Goal: Download file/media

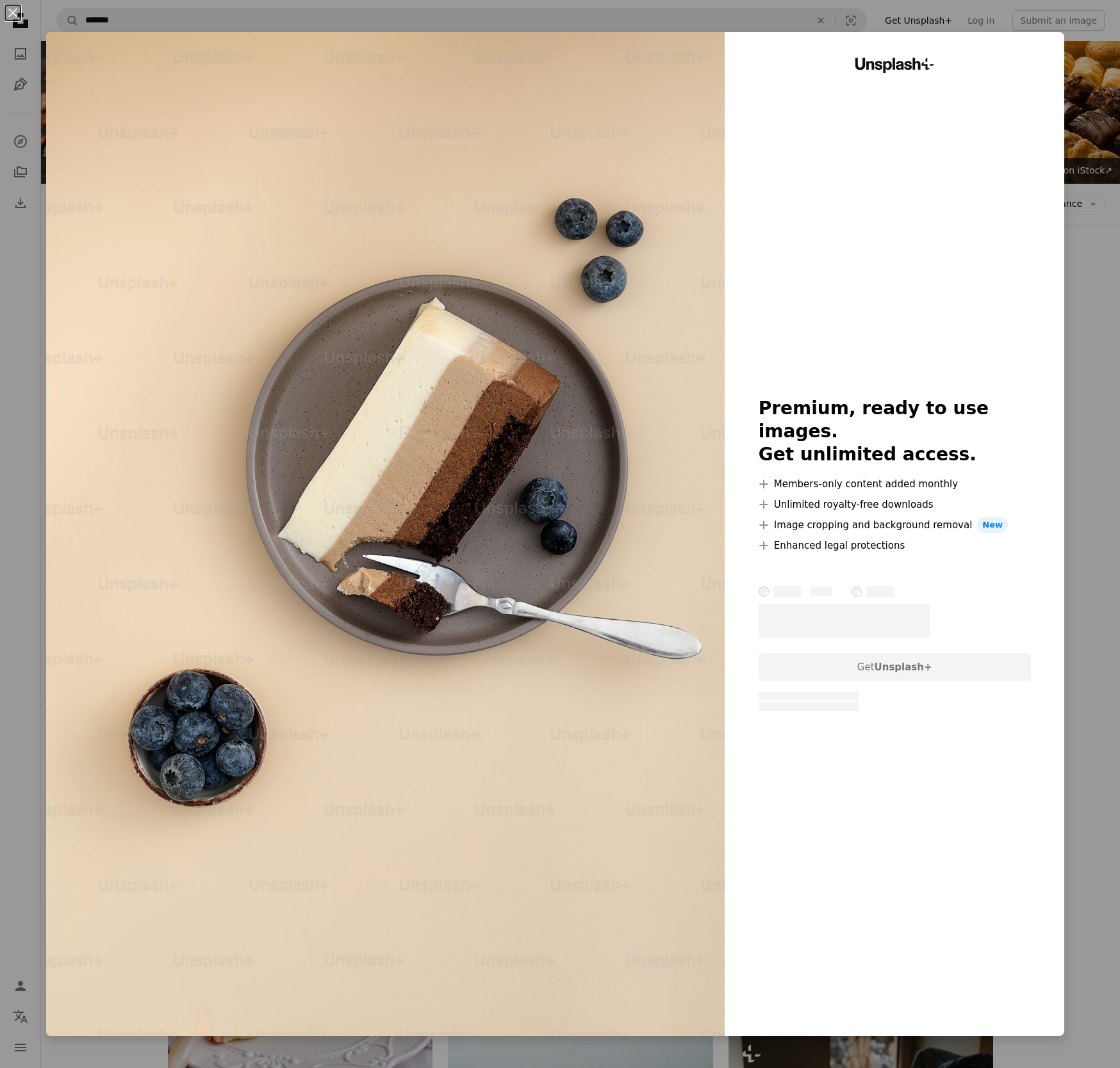
scroll to position [978, 0]
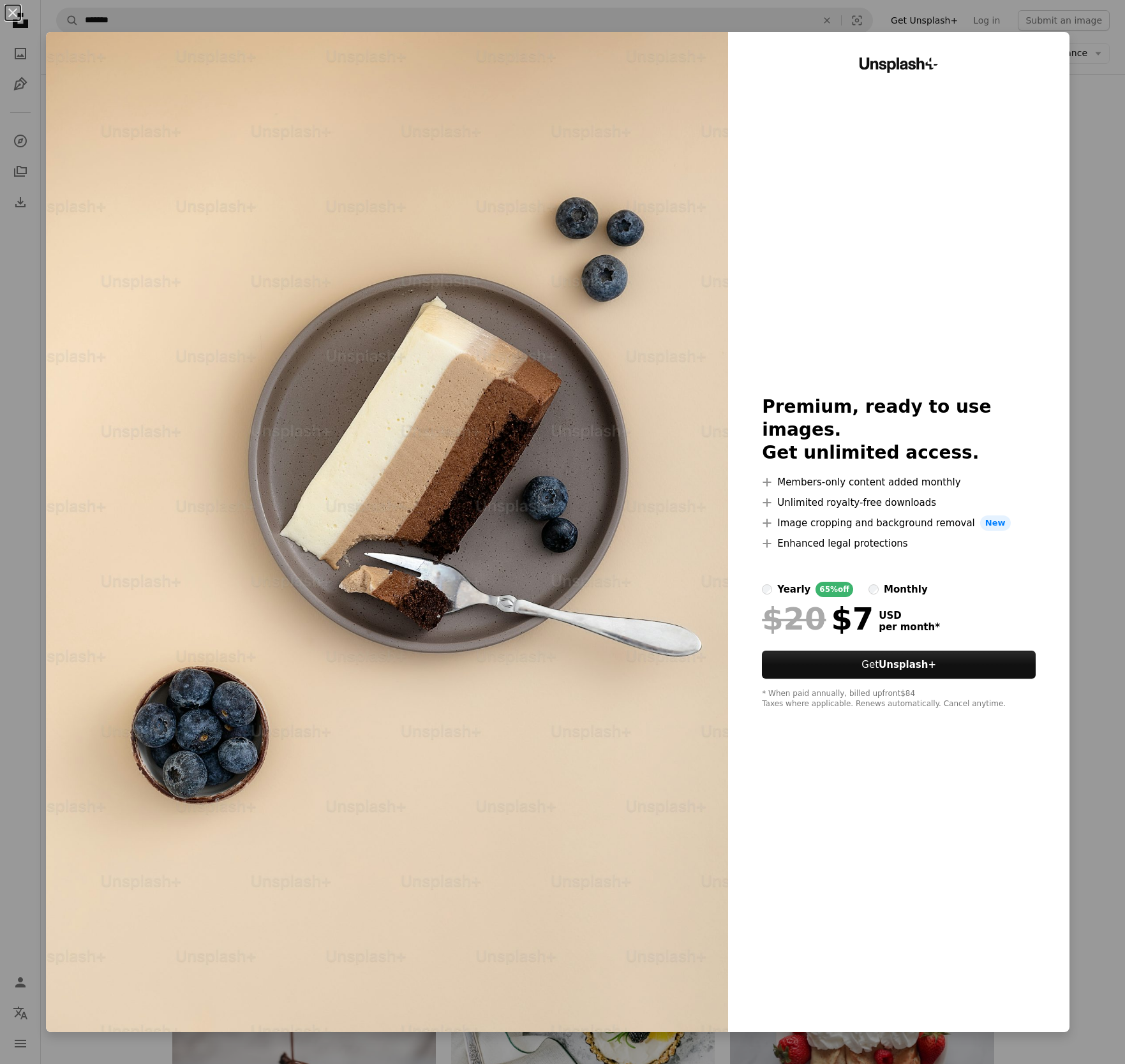
click at [1076, 224] on div "An X shape Unsplash+ Premium, ready to use images. Get unlimited access. A plus…" at bounding box center [562, 532] width 1125 height 1064
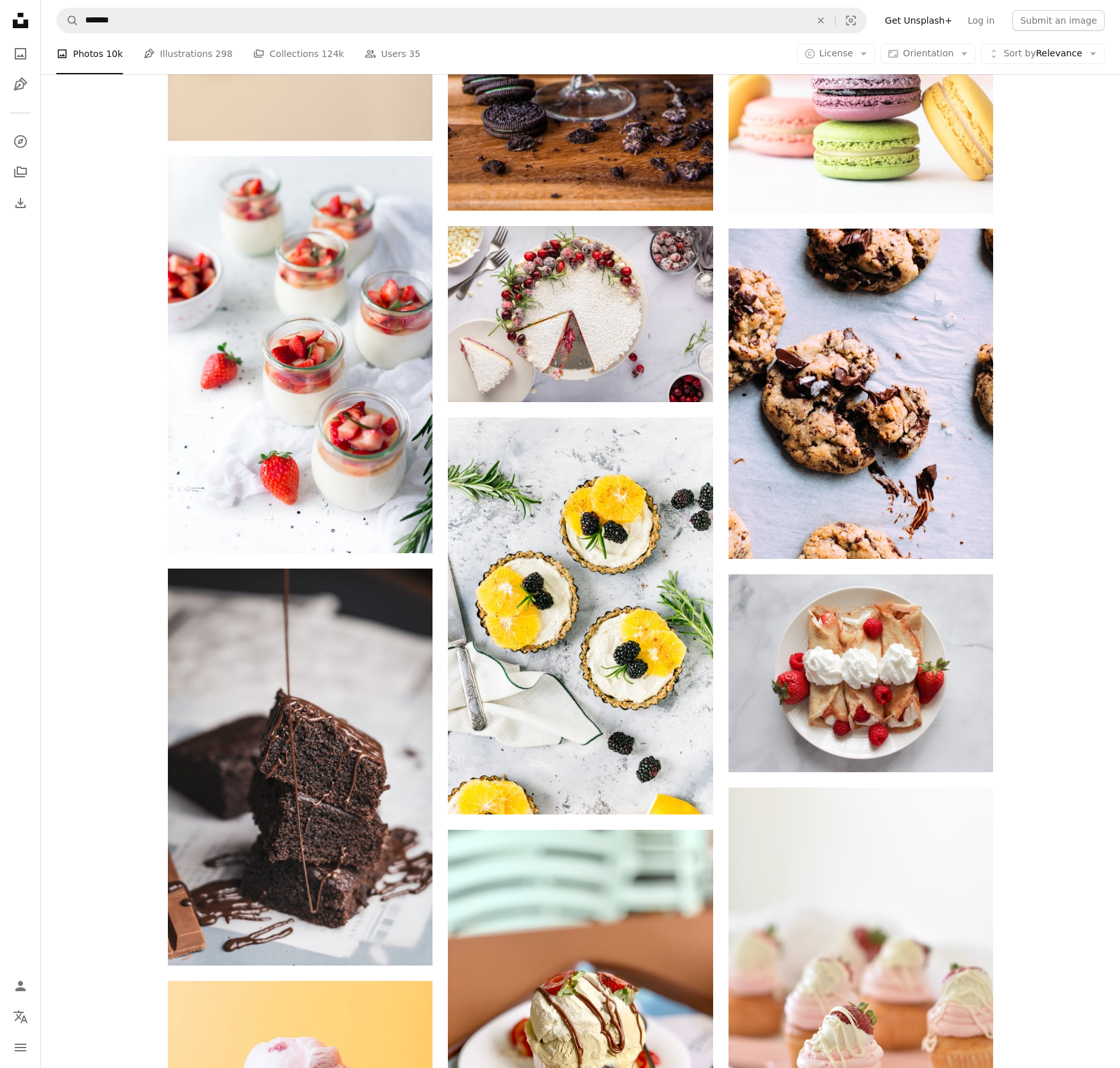
scroll to position [1365, 0]
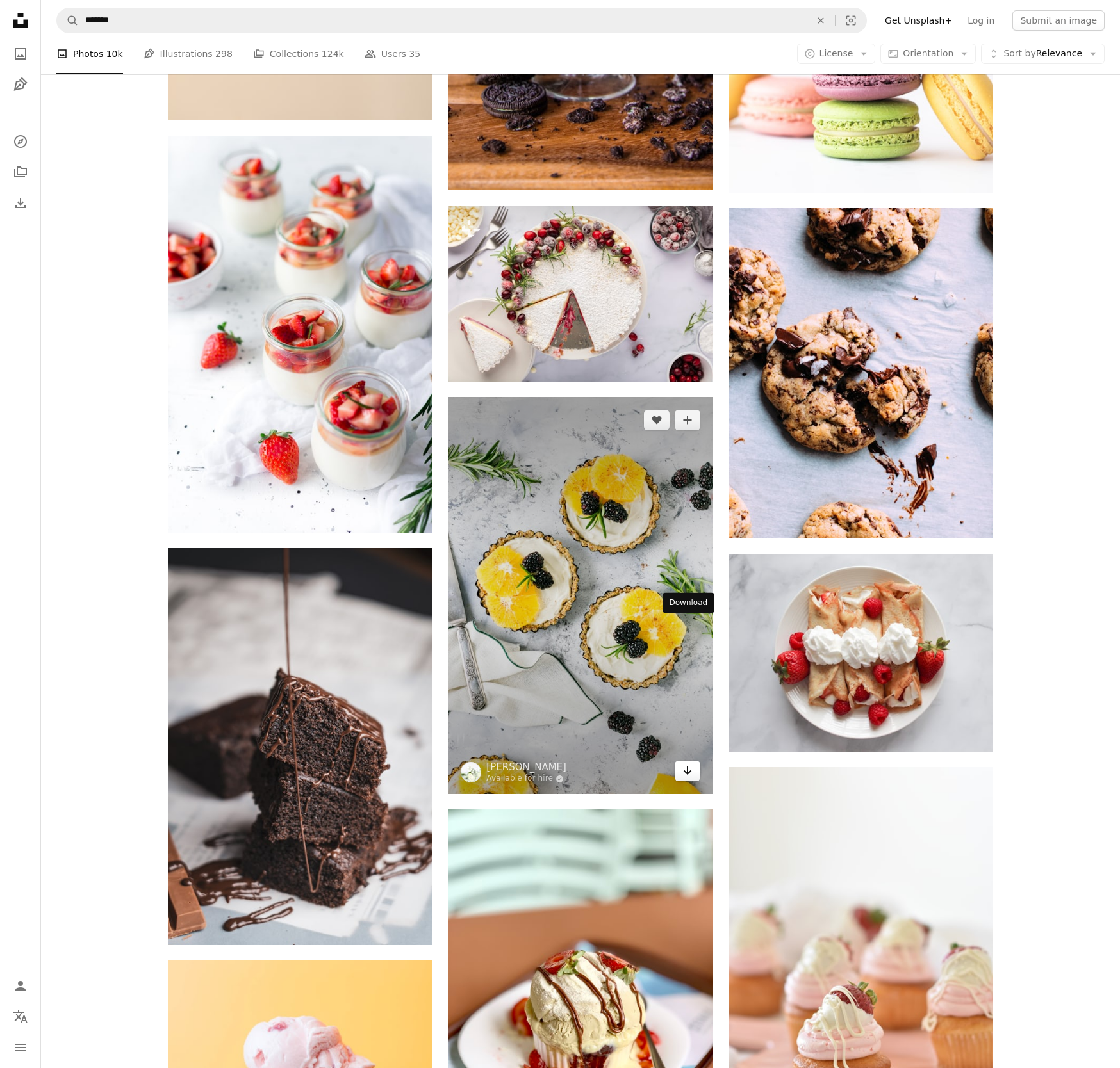
click at [696, 761] on link "Arrow pointing down" at bounding box center [687, 771] width 25 height 20
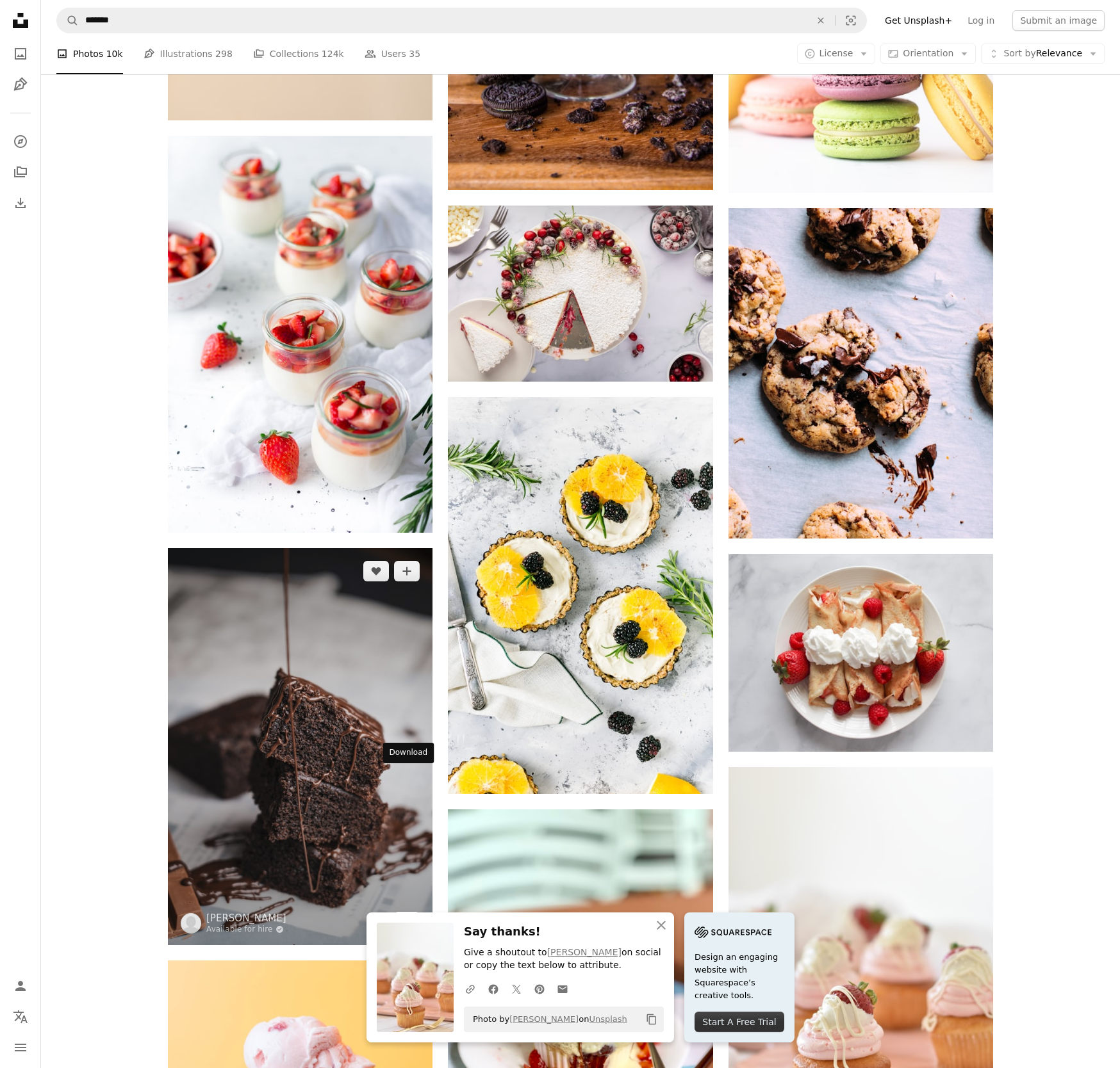
click at [415, 912] on link "Arrow pointing down" at bounding box center [407, 922] width 25 height 20
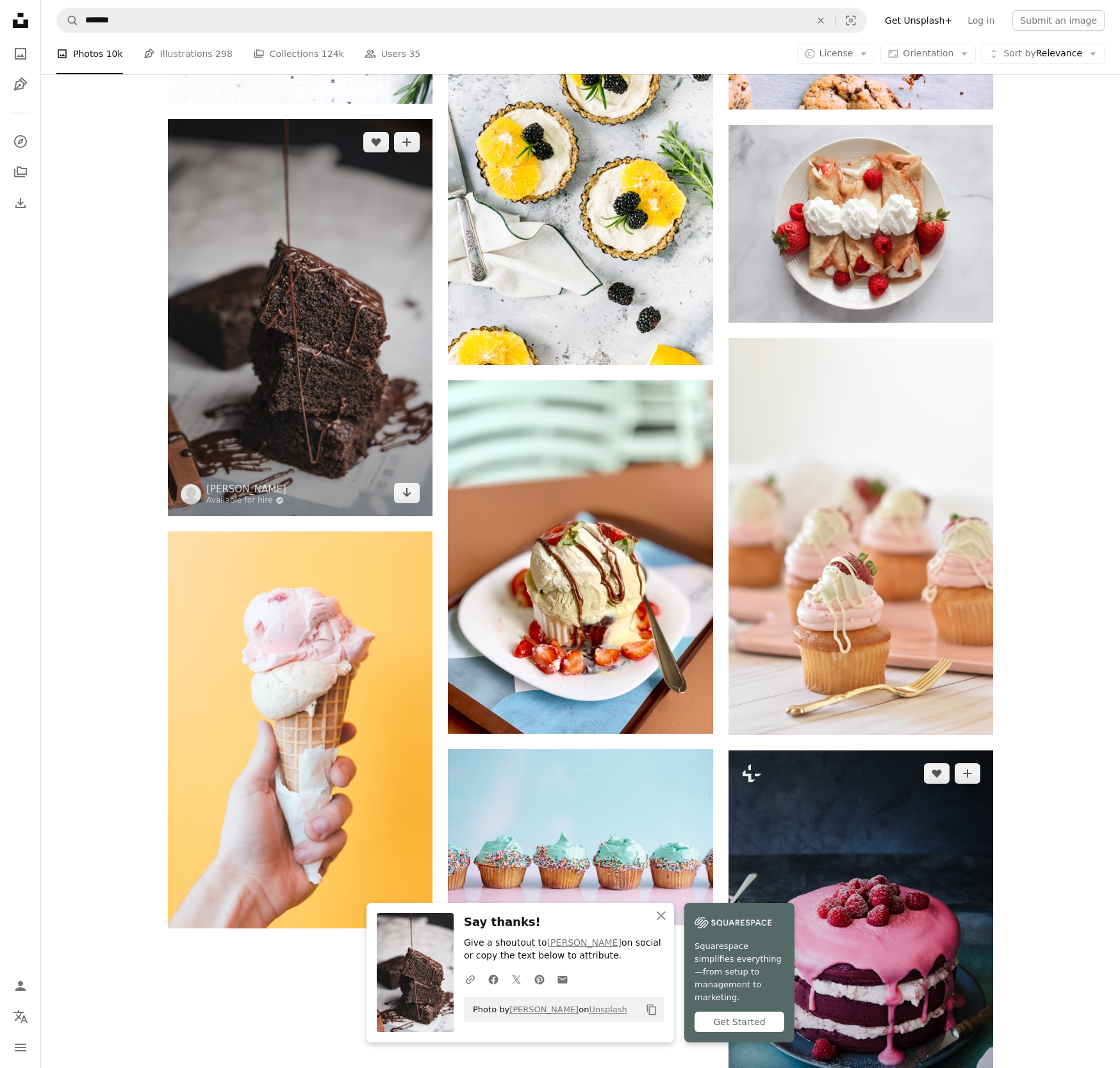
scroll to position [1818, 0]
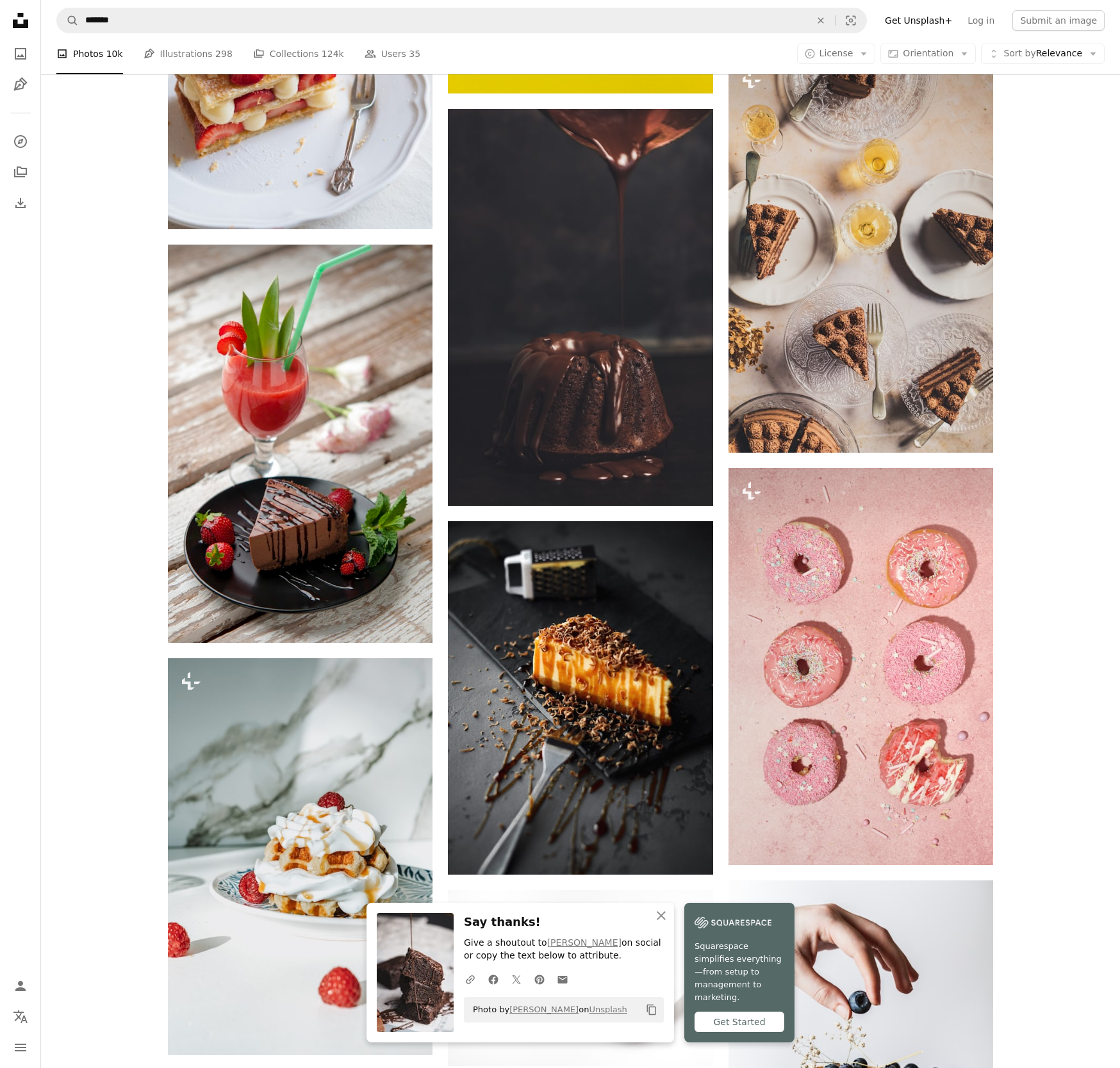
scroll to position [2910, 0]
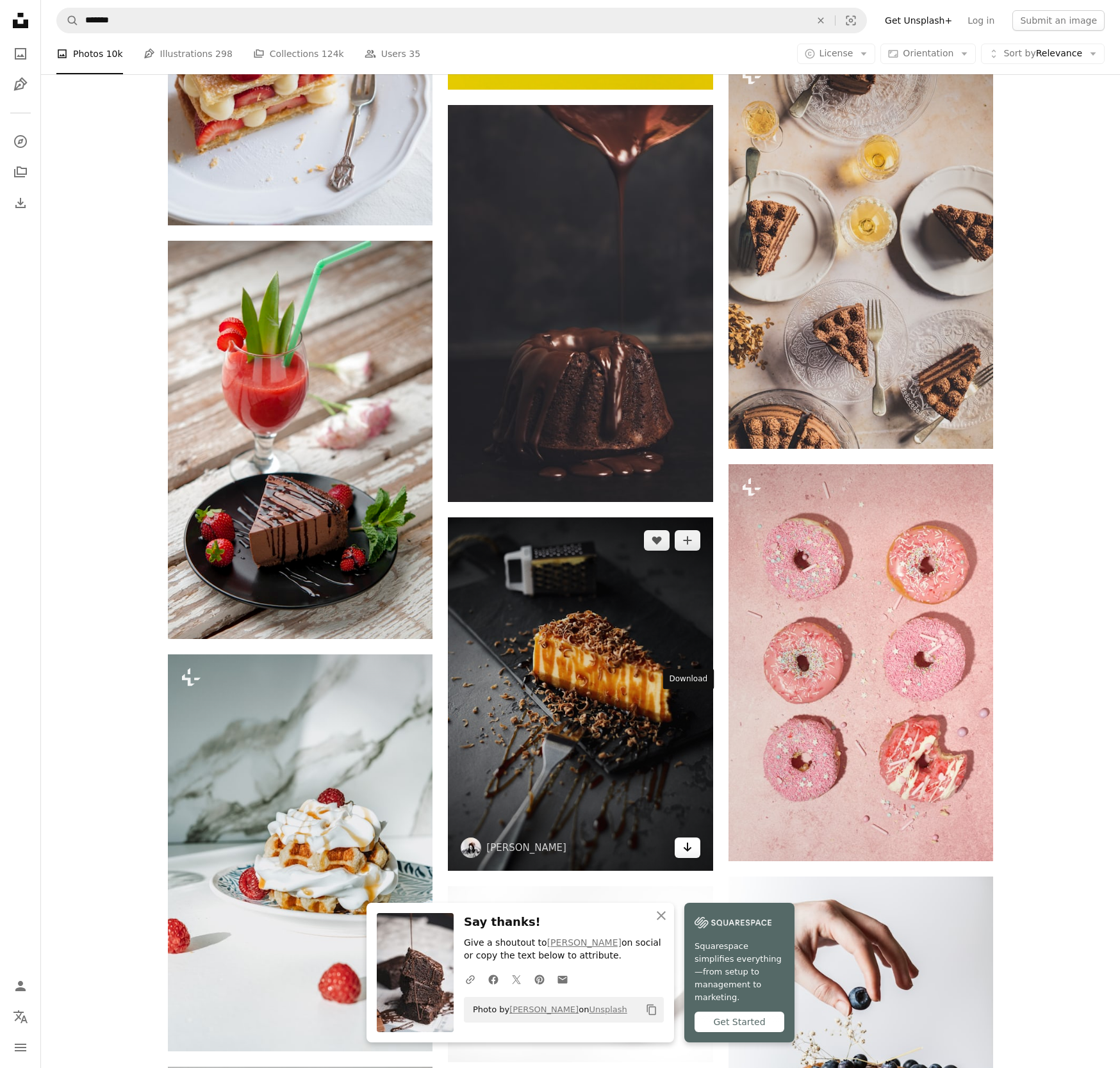
click at [690, 839] on icon "Arrow pointing down" at bounding box center [687, 847] width 11 height 16
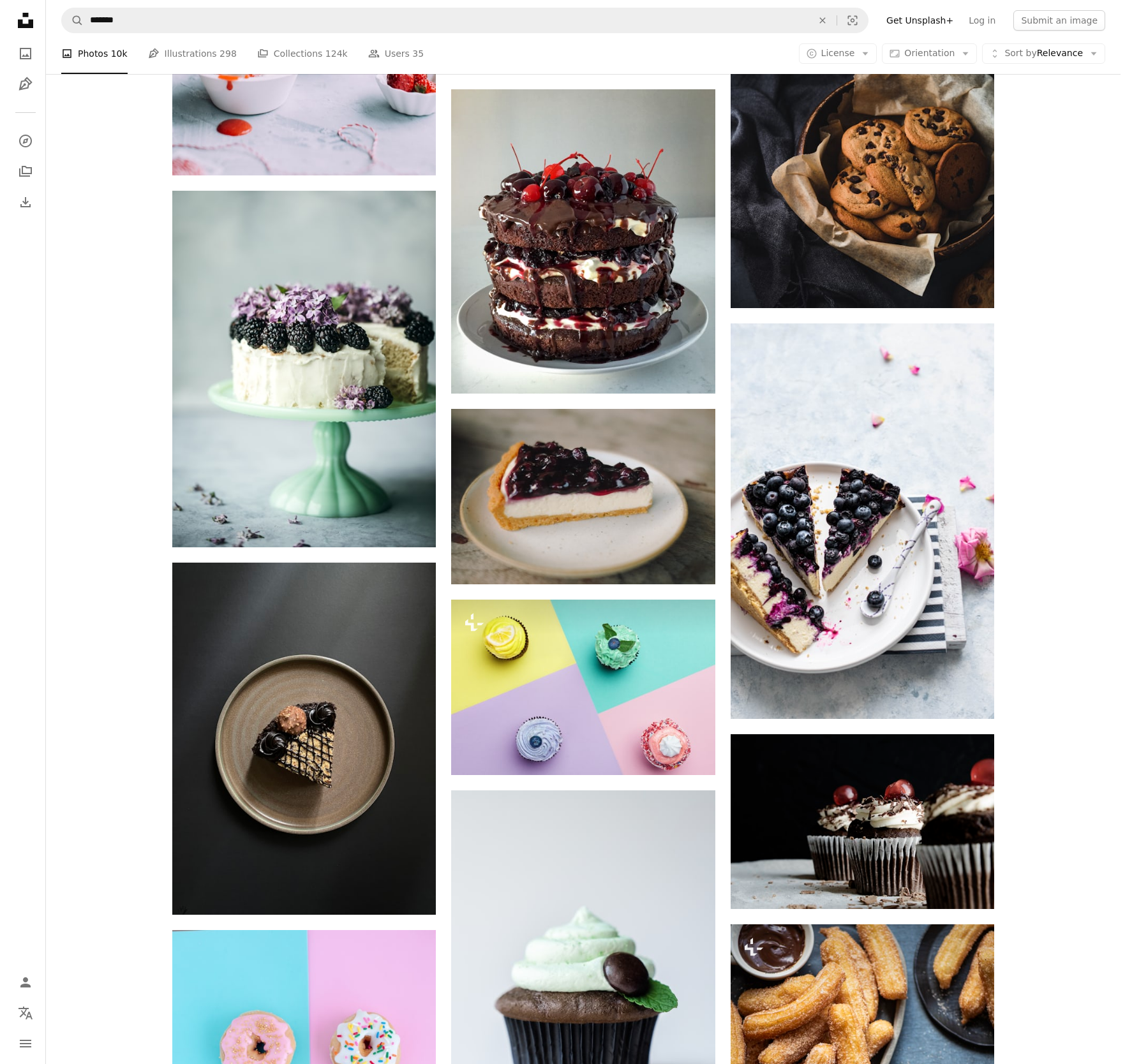
scroll to position [7955, 0]
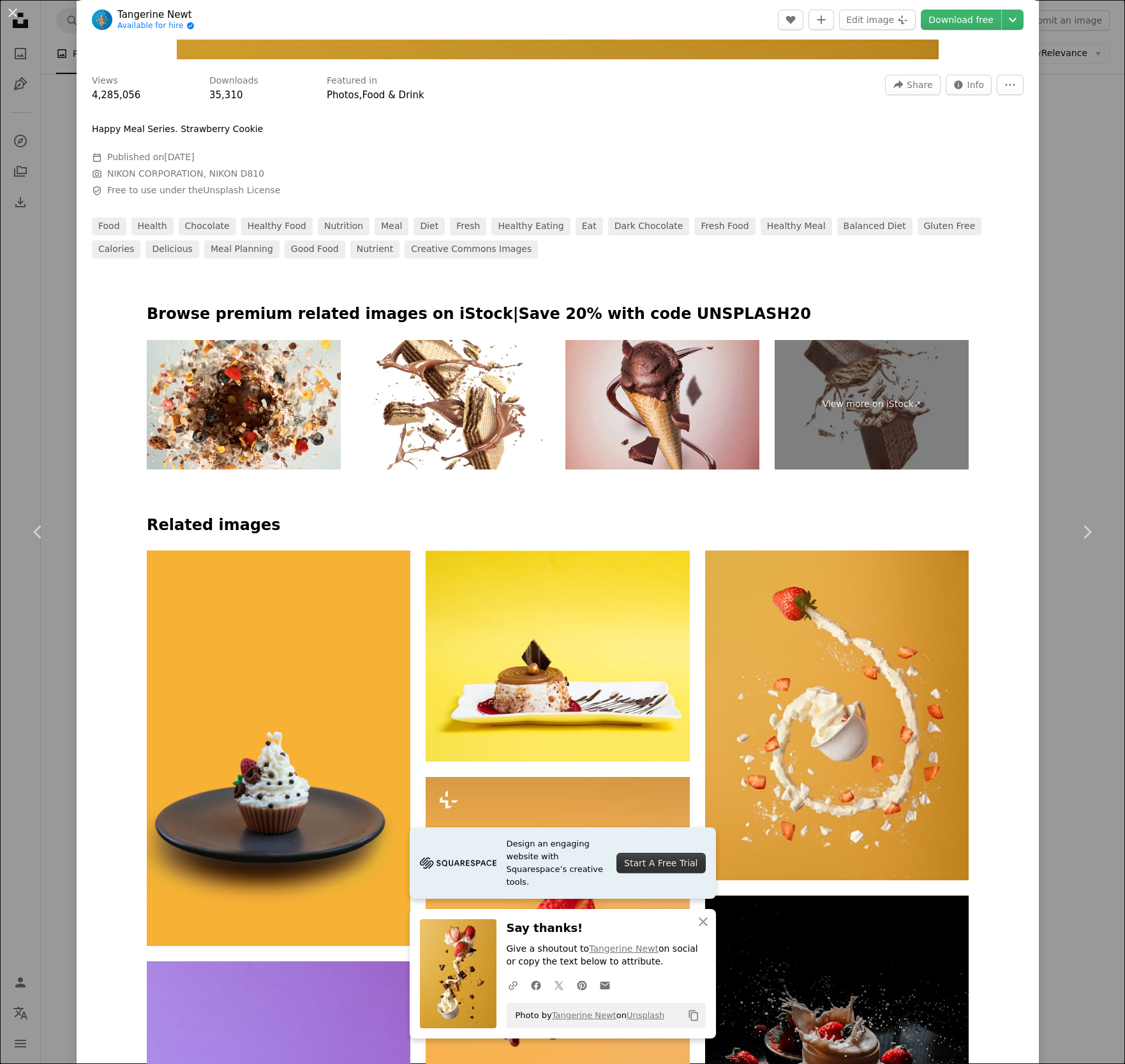
scroll to position [945, 0]
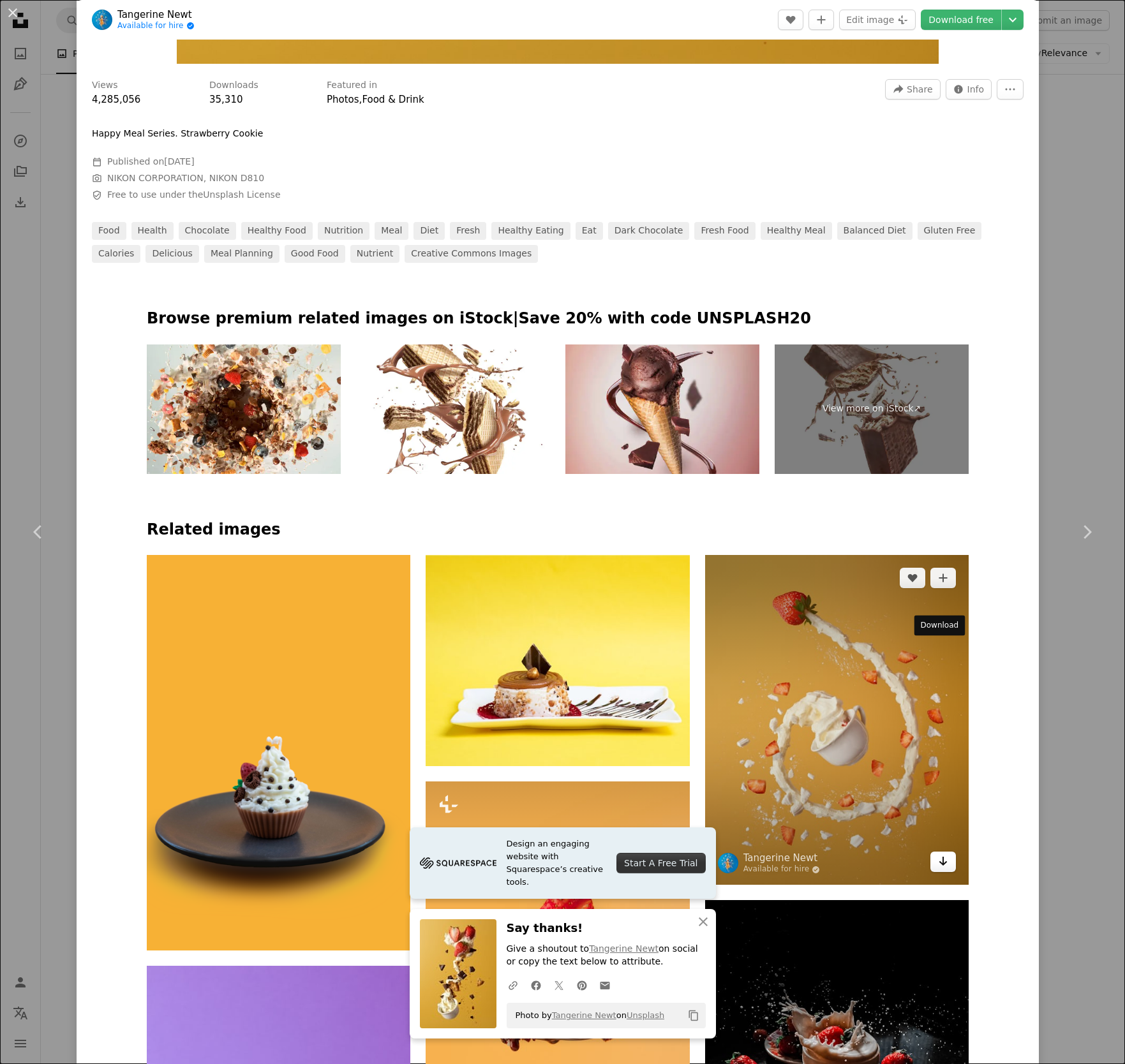
click at [938, 854] on icon "Arrow pointing down" at bounding box center [943, 861] width 11 height 15
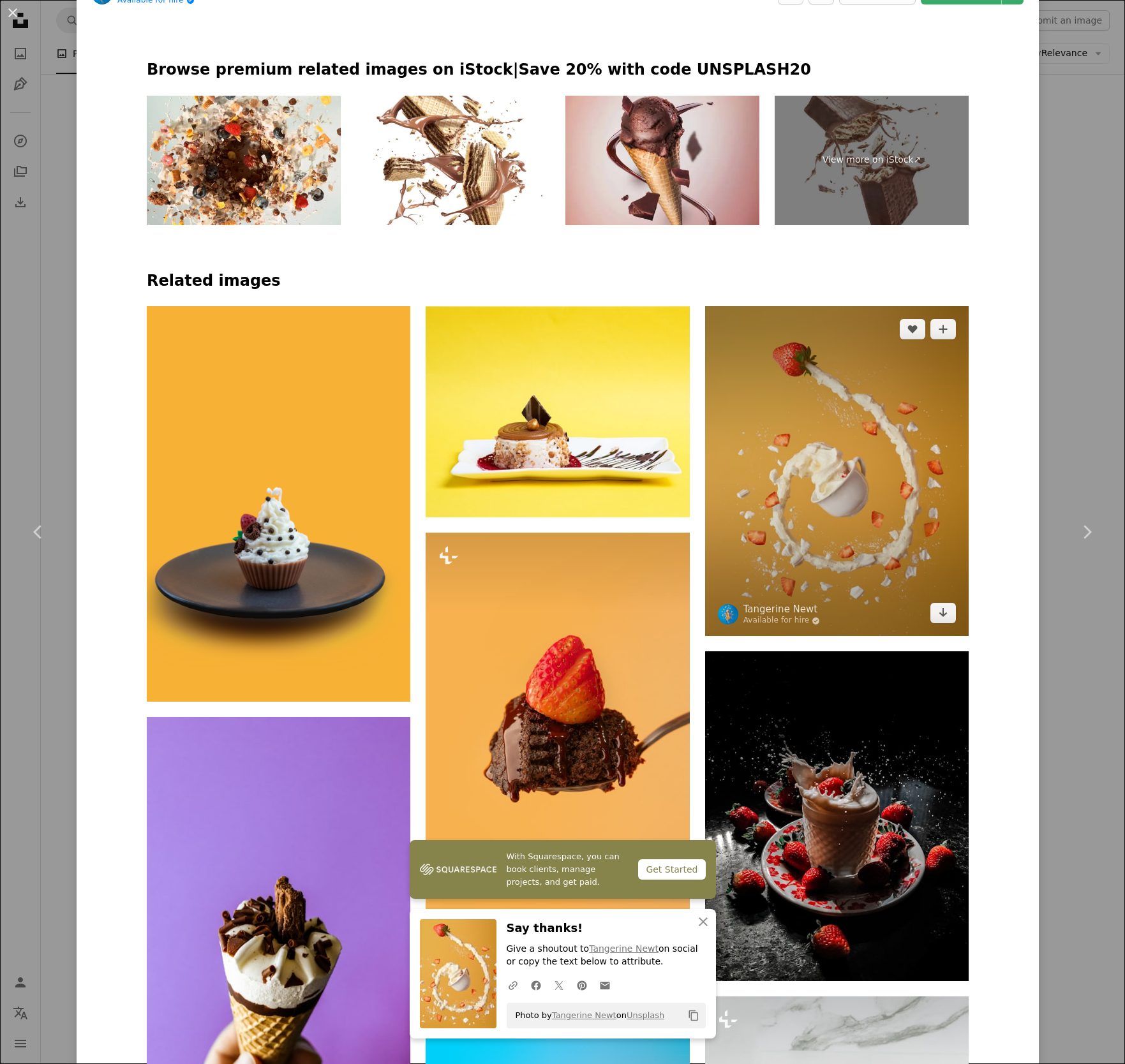
scroll to position [1228, 0]
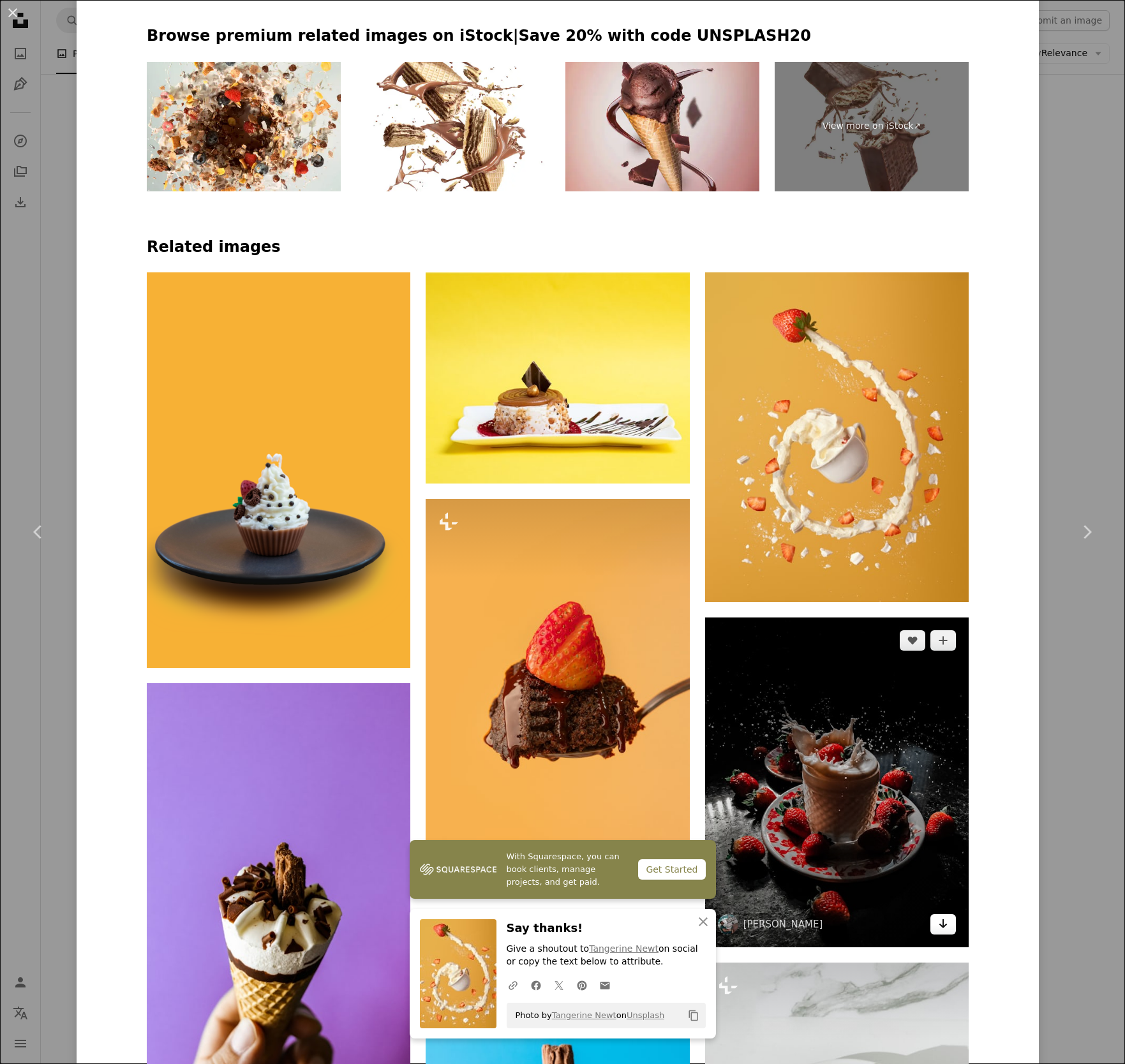
click at [938, 916] on icon "Arrow pointing down" at bounding box center [943, 924] width 11 height 15
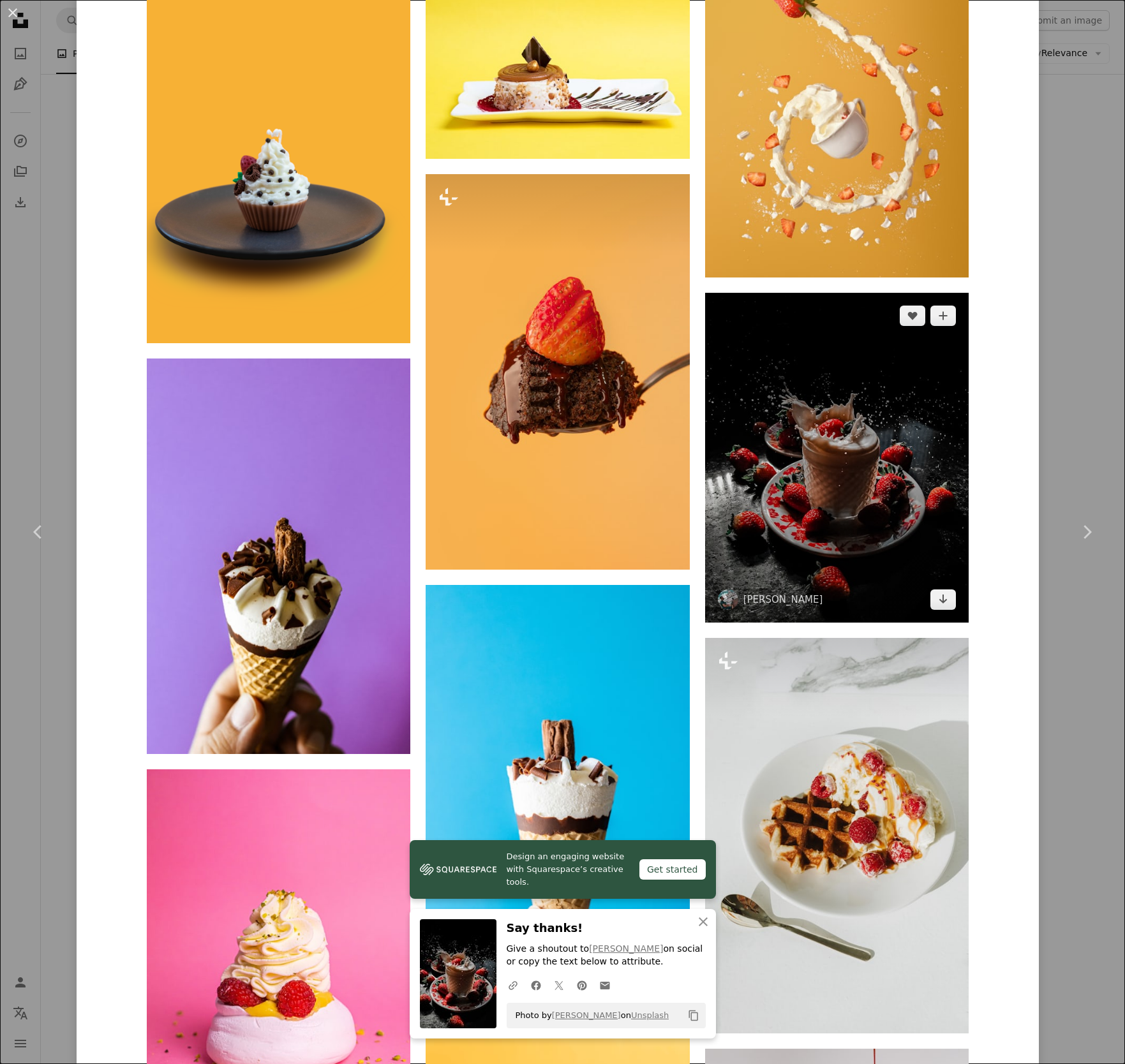
scroll to position [1695, 0]
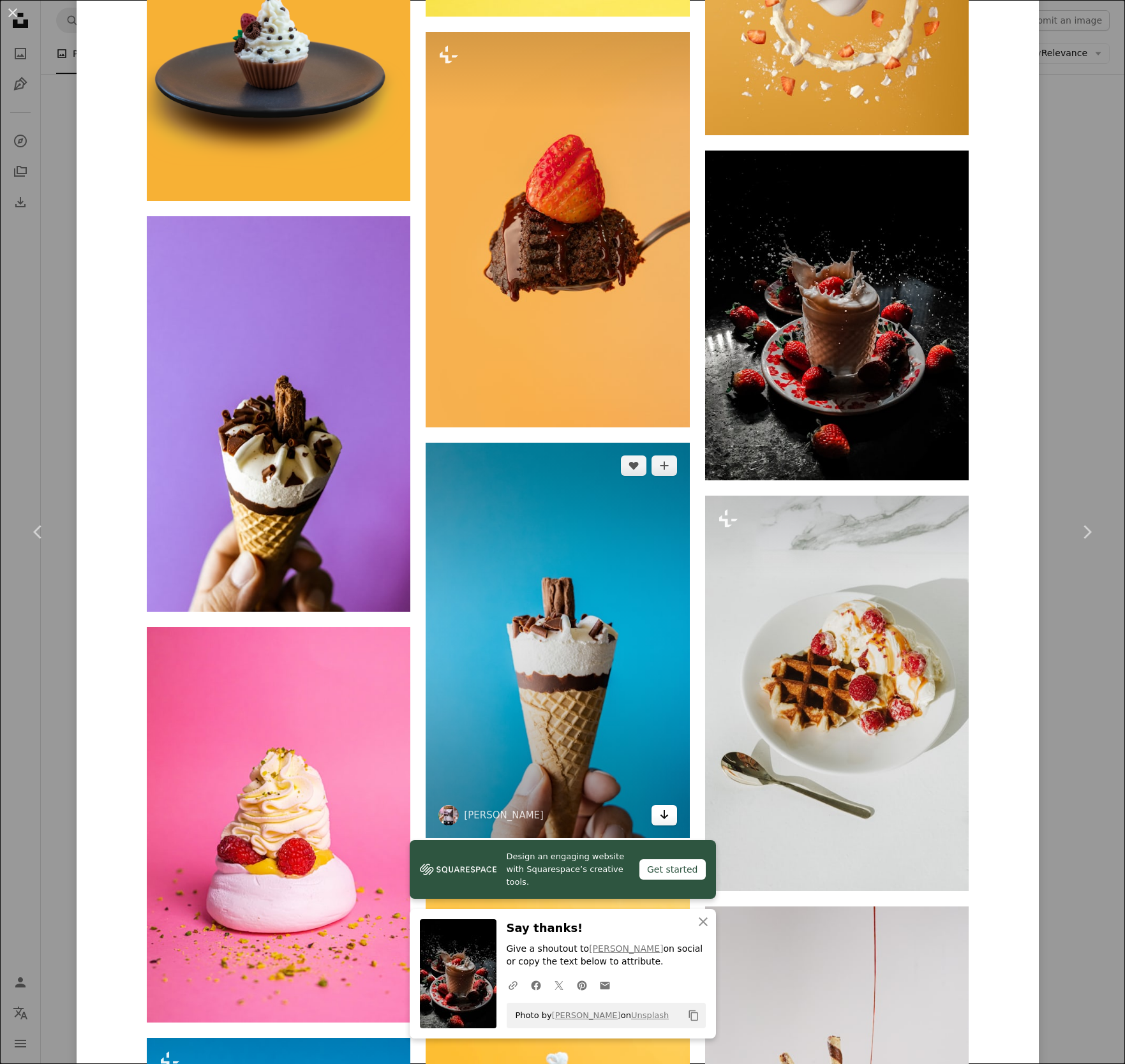
click at [664, 807] on icon "Arrow pointing down" at bounding box center [664, 815] width 11 height 15
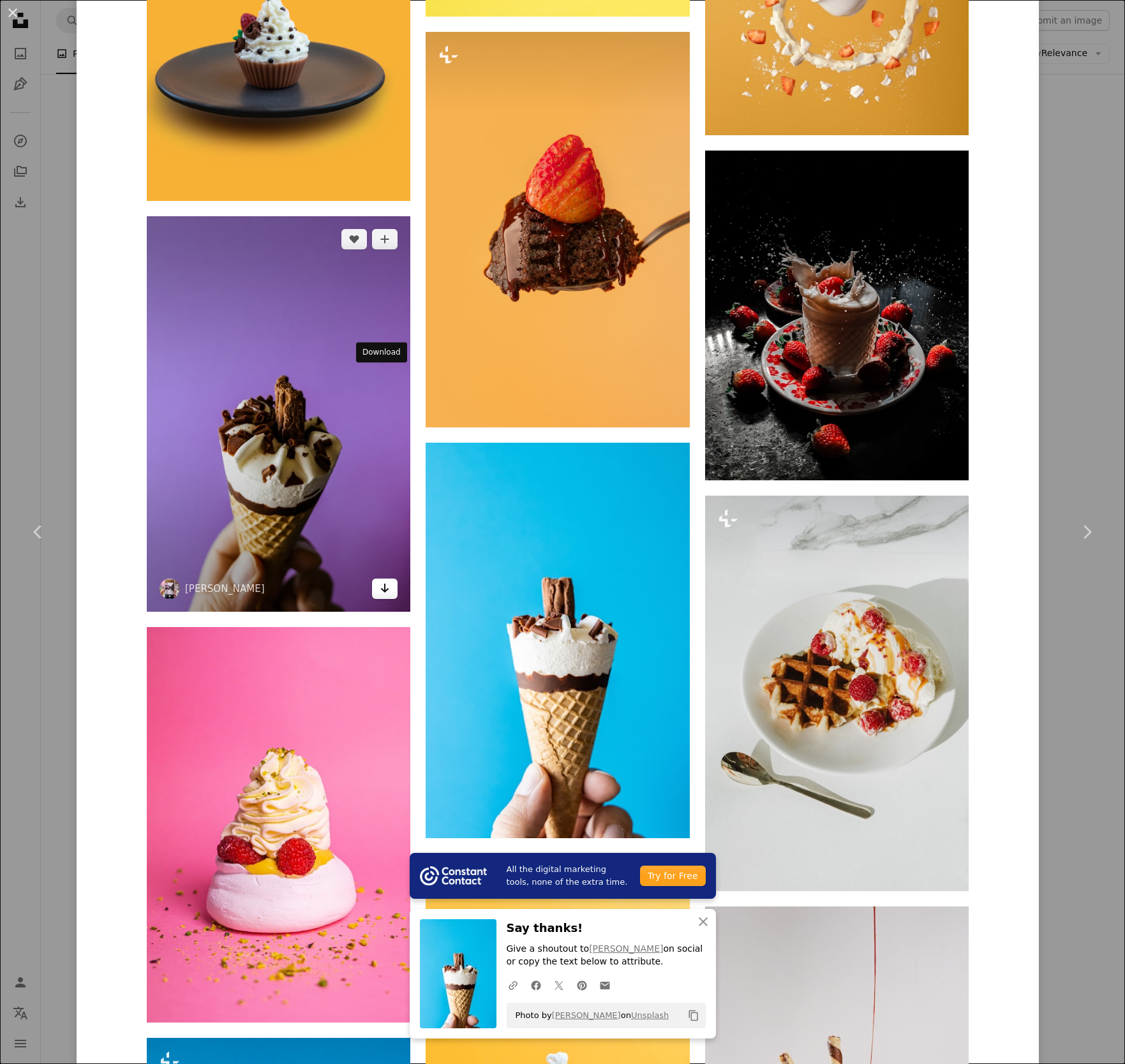
click at [385, 579] on link "Arrow pointing down" at bounding box center [385, 589] width 25 height 20
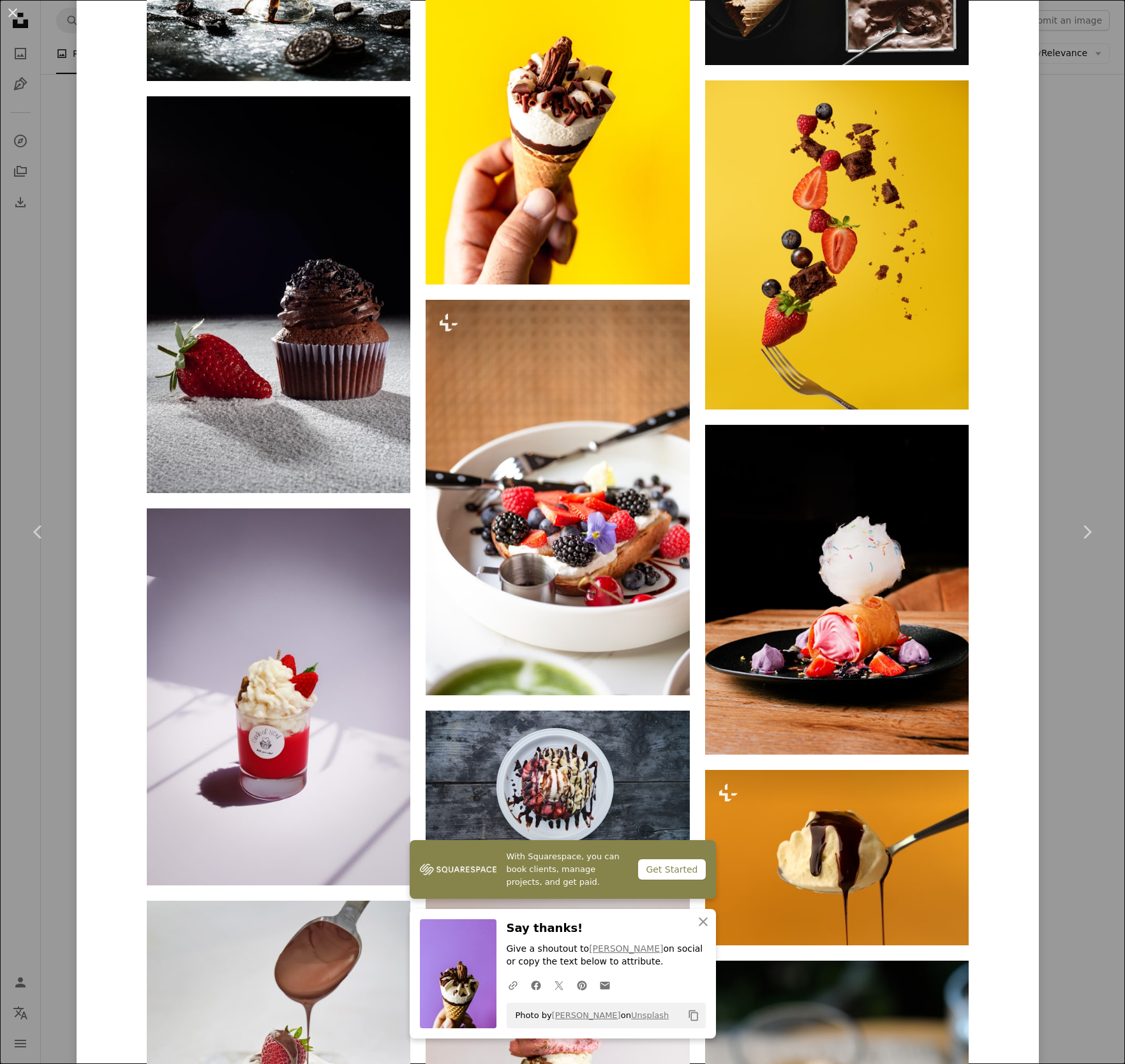
scroll to position [3219, 0]
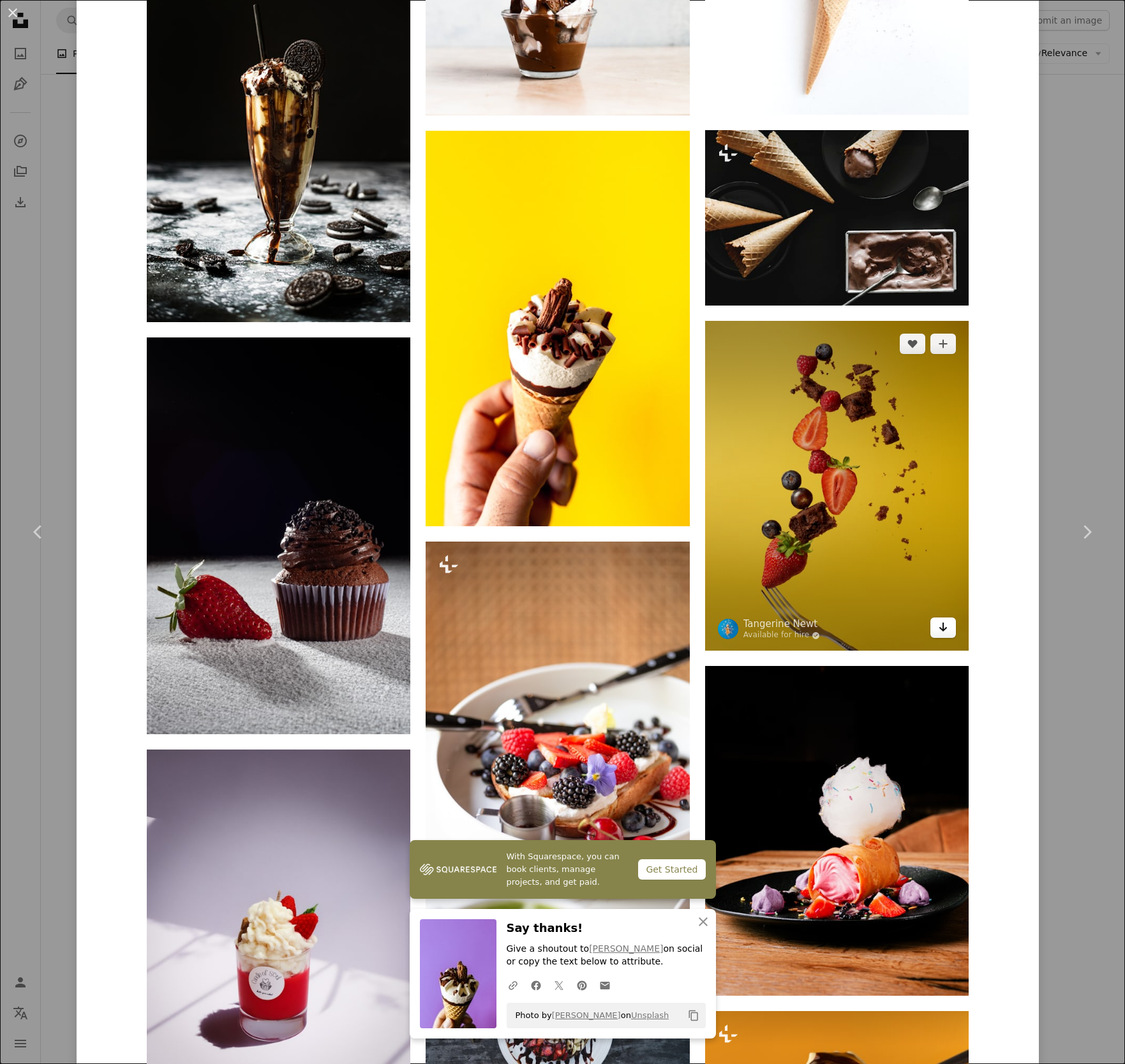
click at [939, 620] on icon "Arrow pointing down" at bounding box center [943, 627] width 11 height 15
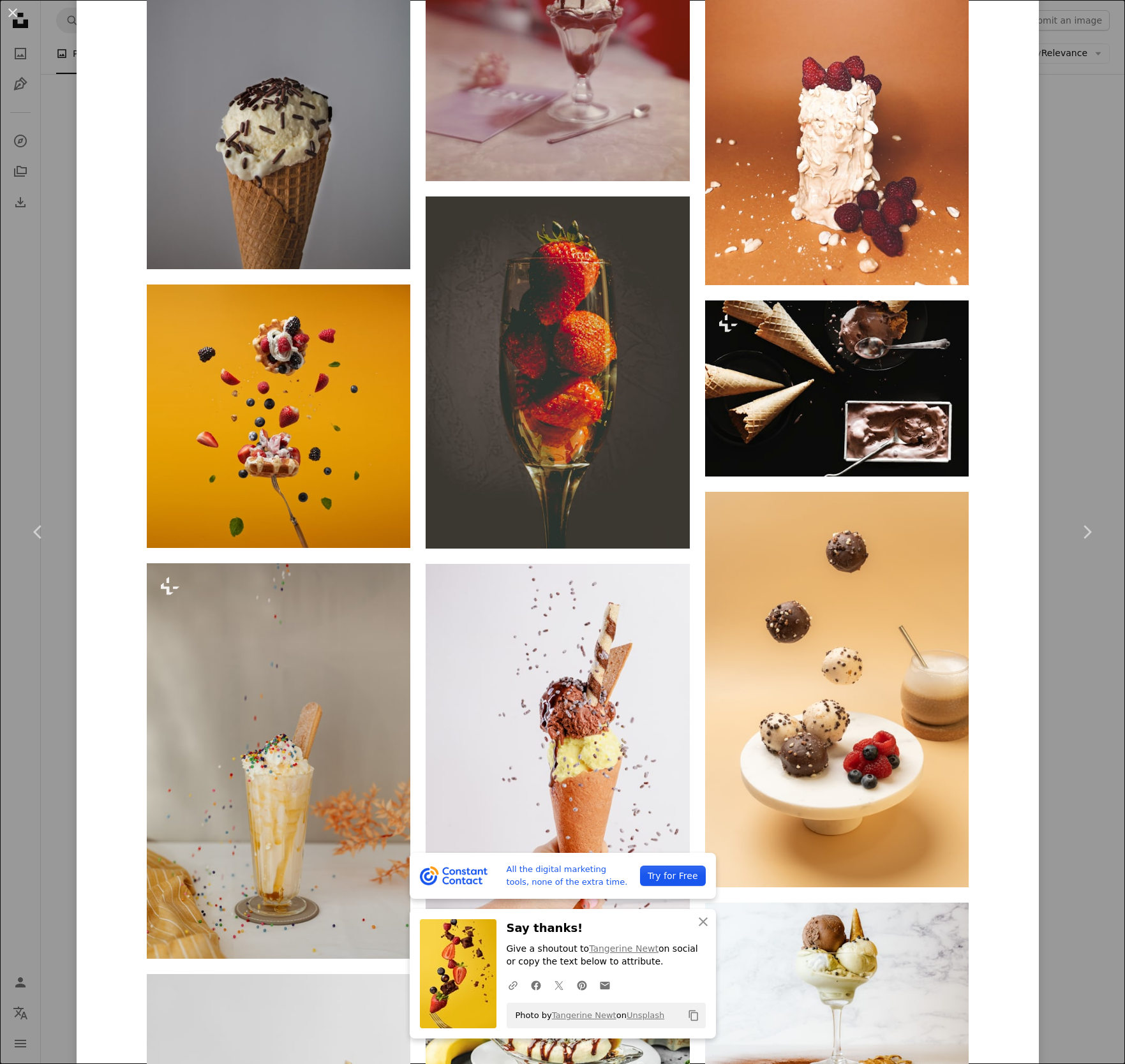
scroll to position [5089, 0]
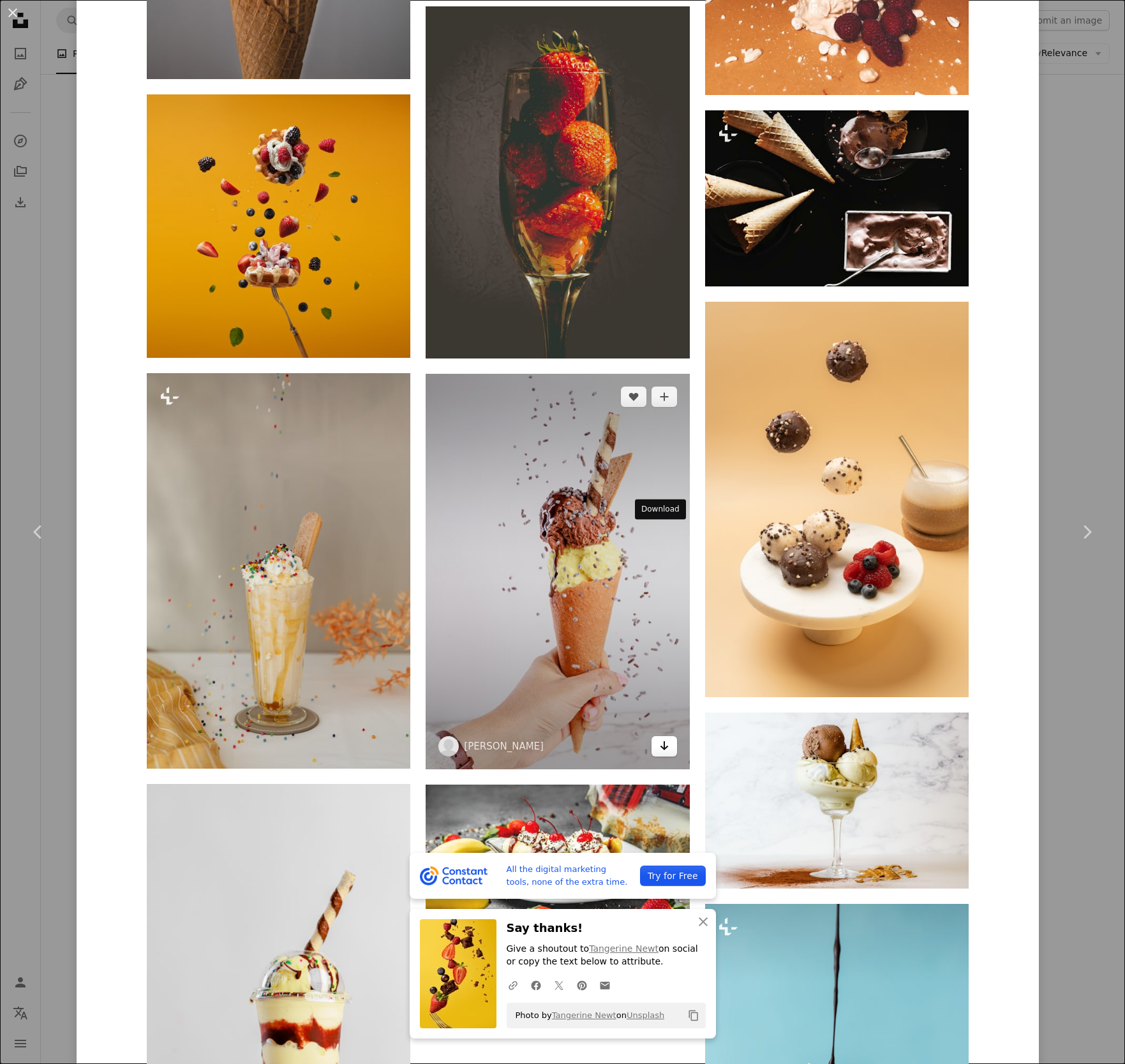
click at [662, 738] on icon "Arrow pointing down" at bounding box center [664, 746] width 11 height 15
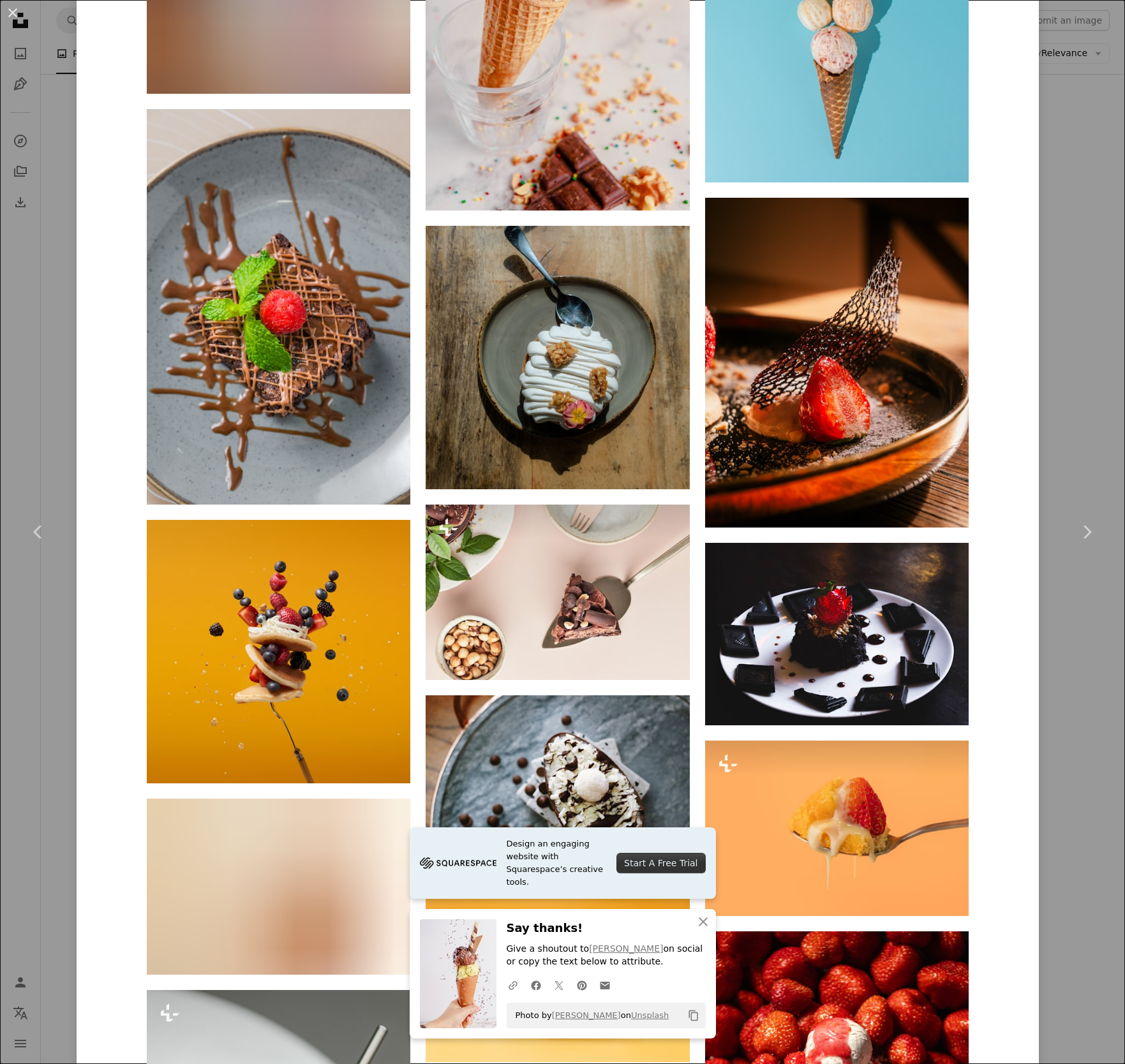
scroll to position [9096, 0]
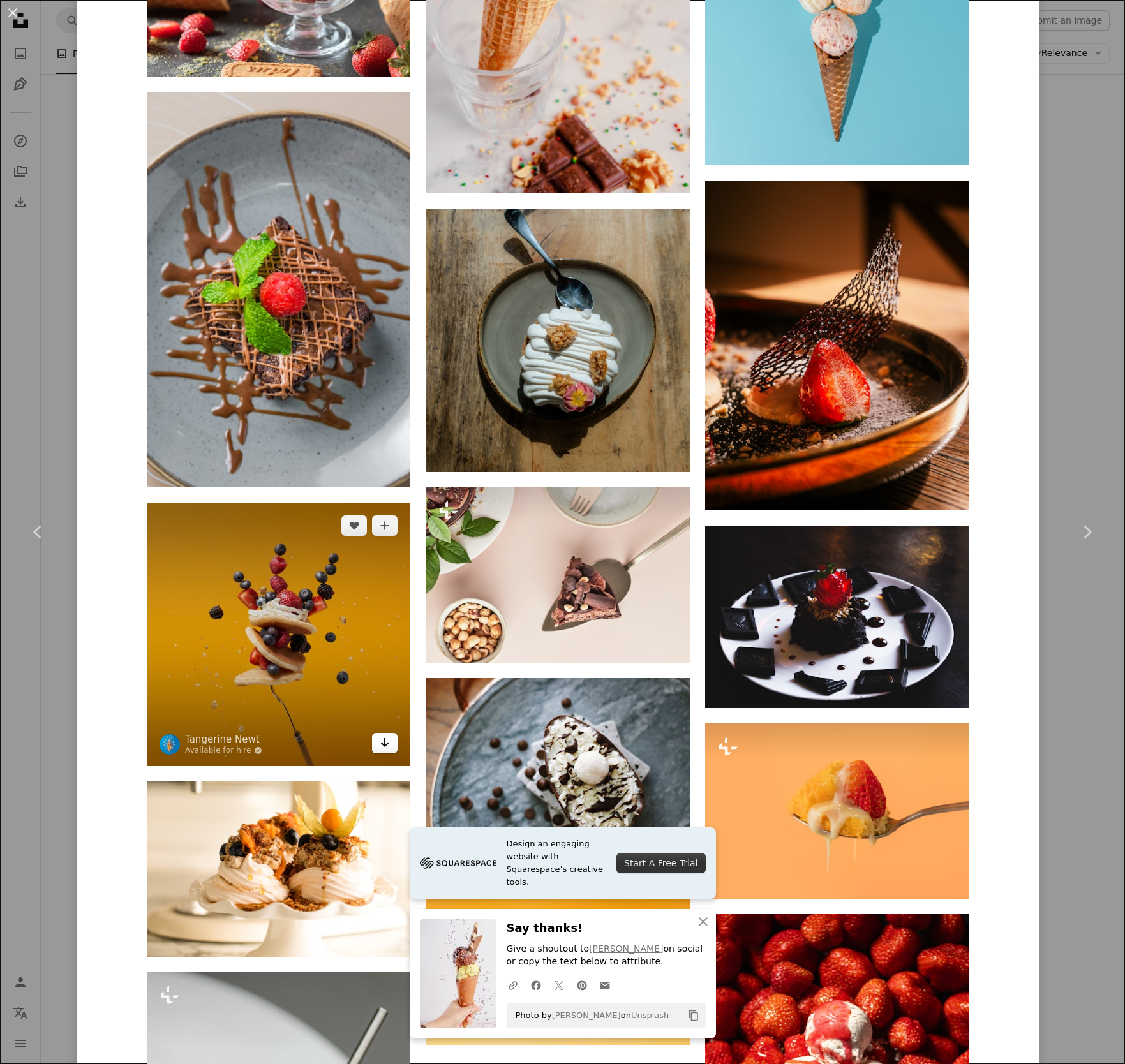
click at [384, 735] on icon "Arrow pointing down" at bounding box center [385, 743] width 11 height 15
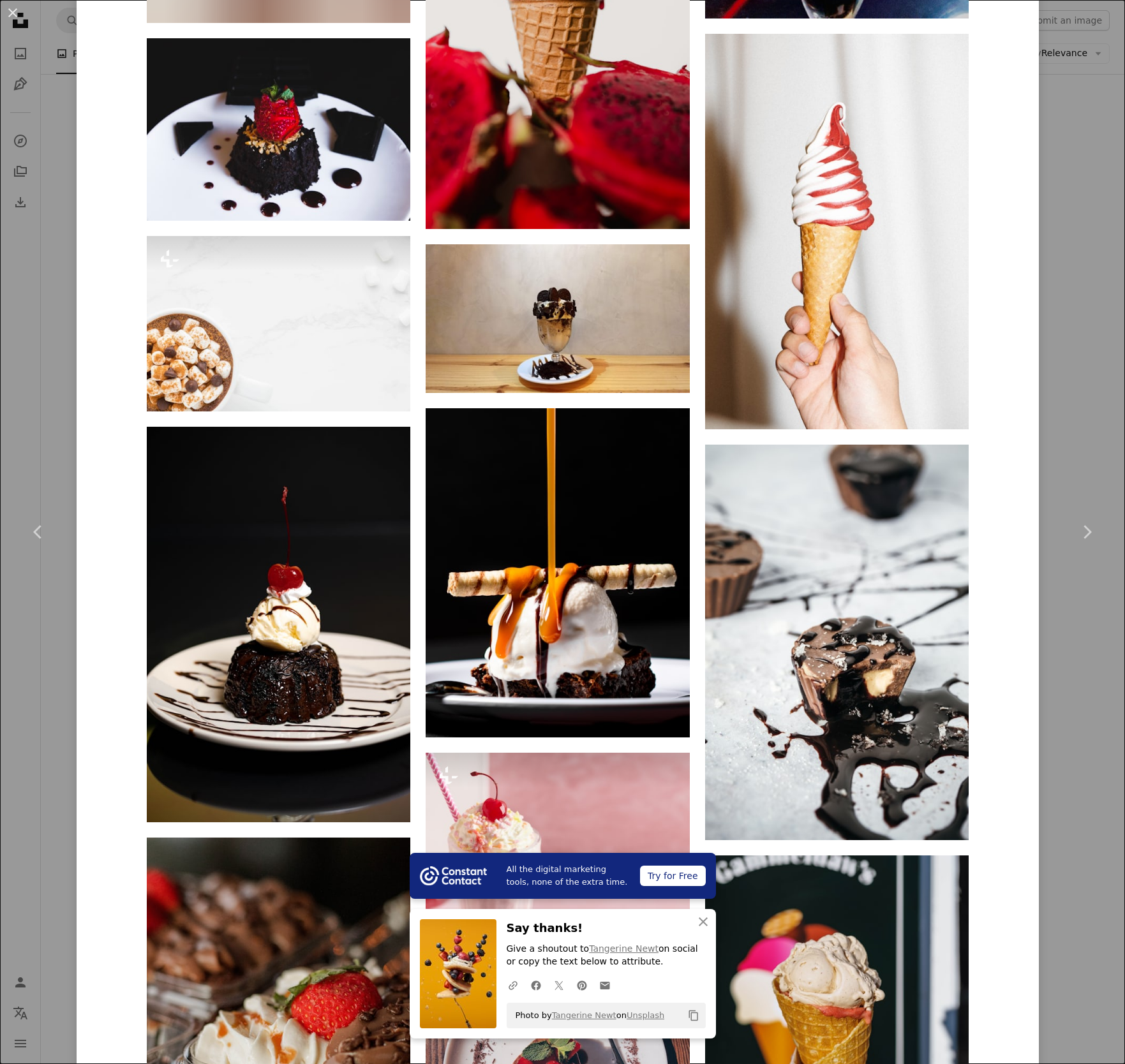
scroll to position [19265, 0]
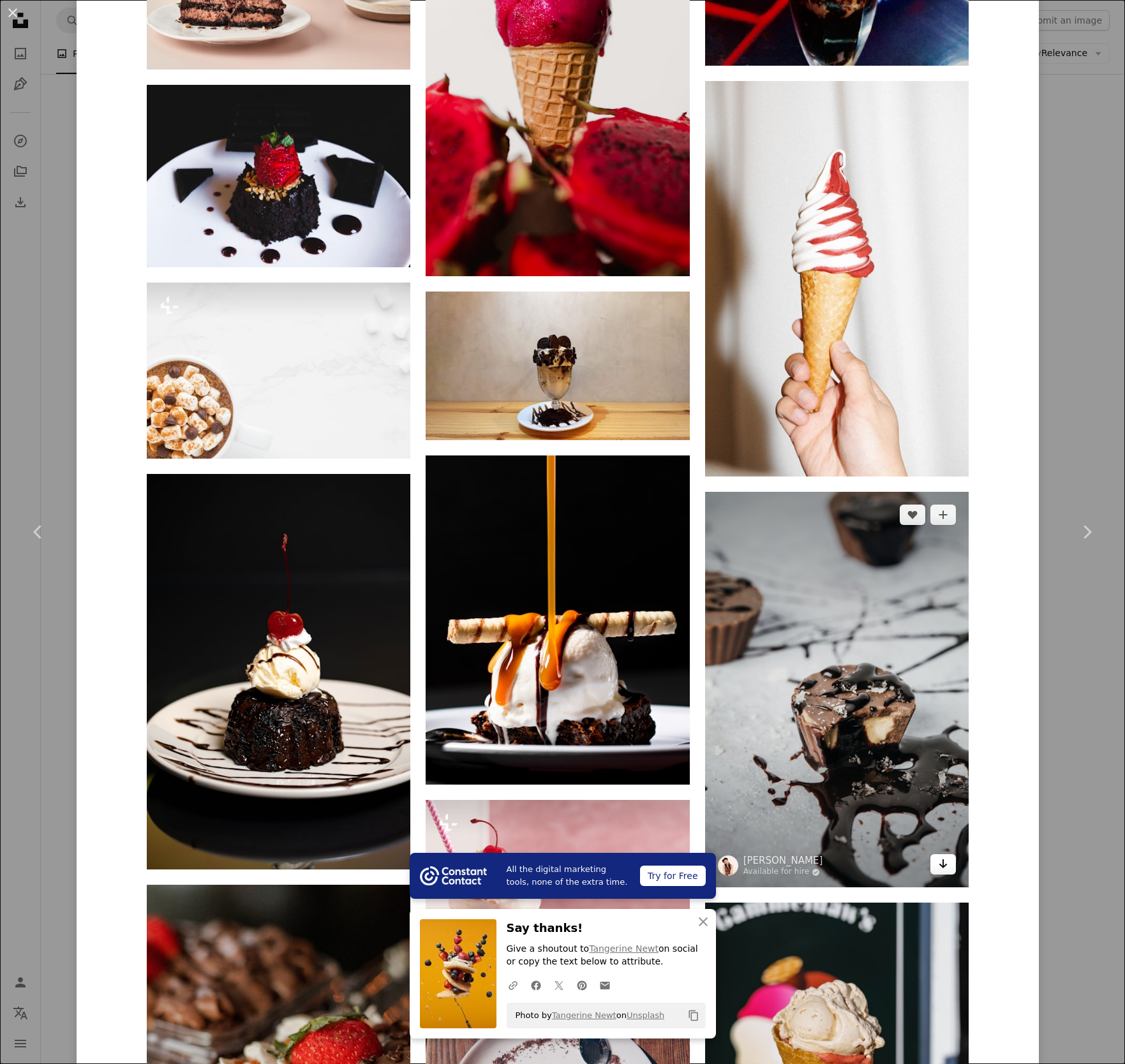
click at [938, 857] on icon "Arrow pointing down" at bounding box center [943, 864] width 11 height 15
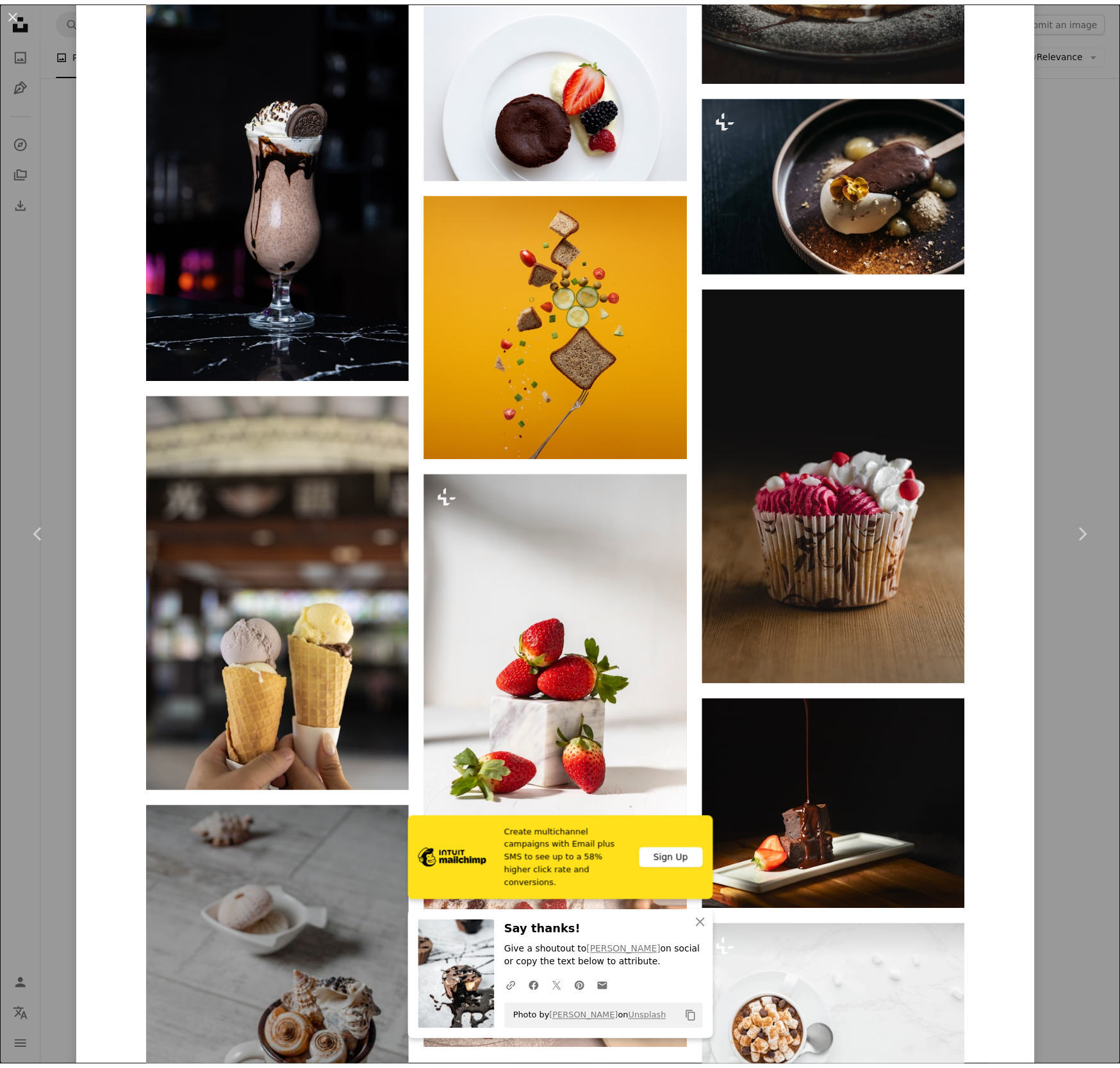
scroll to position [21587, 0]
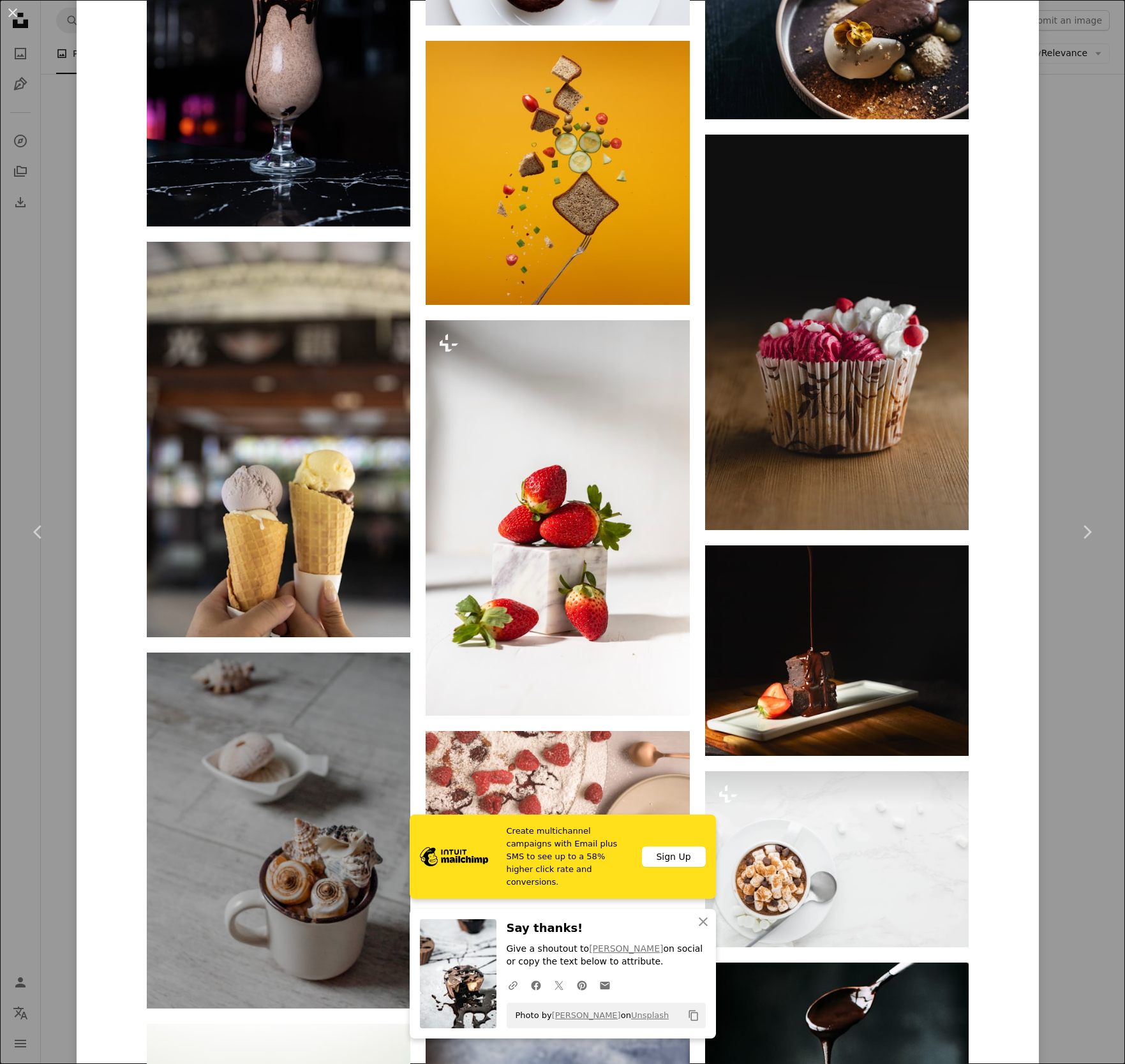
click at [58, 111] on div "An X shape Chevron left Chevron right Create multichannel campaigns with Email …" at bounding box center [562, 532] width 1125 height 1064
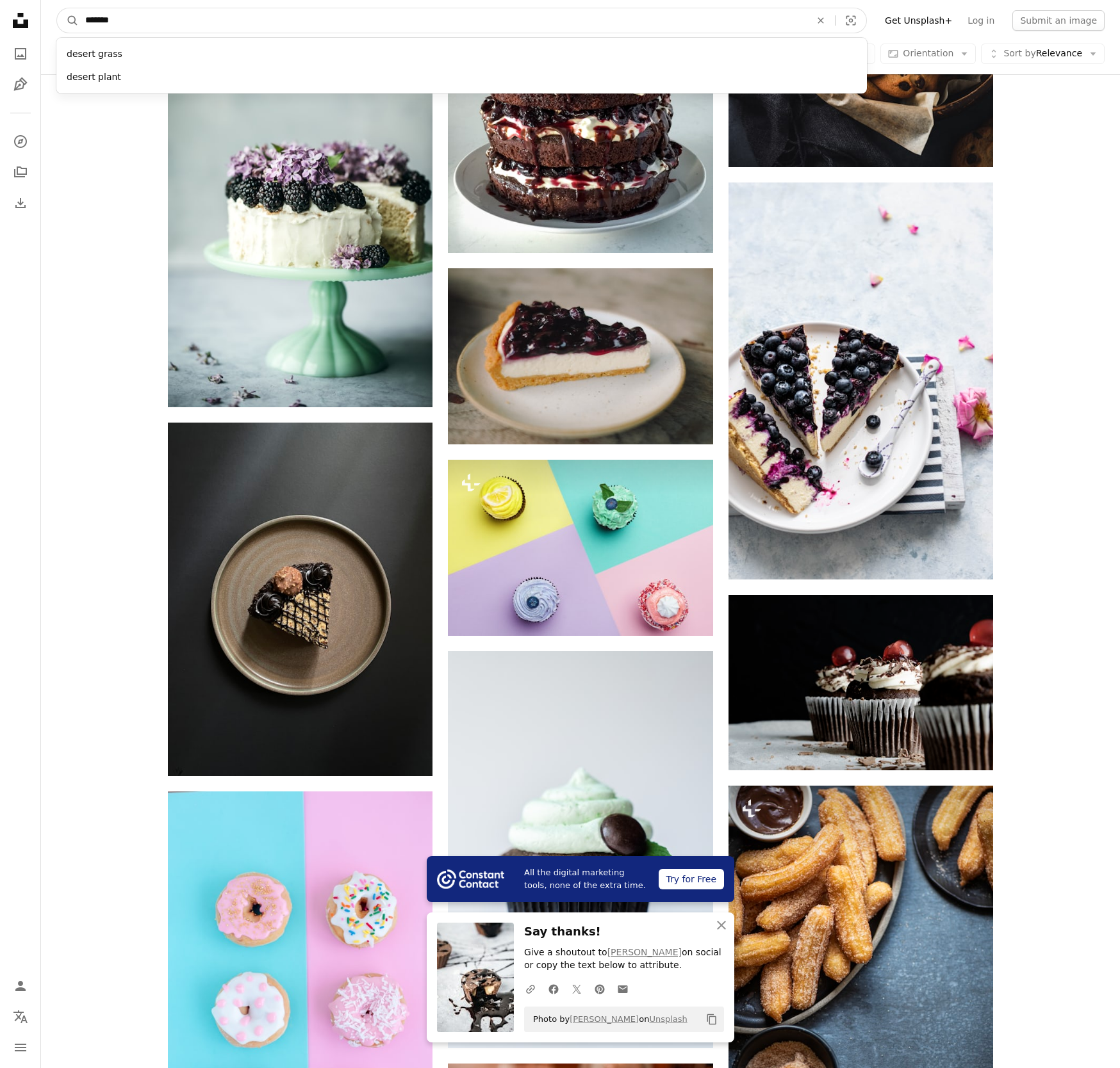
drag, startPoint x: 120, startPoint y: 19, endPoint x: 78, endPoint y: 18, distance: 42.0
click at [79, 18] on input "*******" at bounding box center [443, 20] width 728 height 24
type input "*********"
click button "A magnifying glass" at bounding box center [68, 20] width 22 height 24
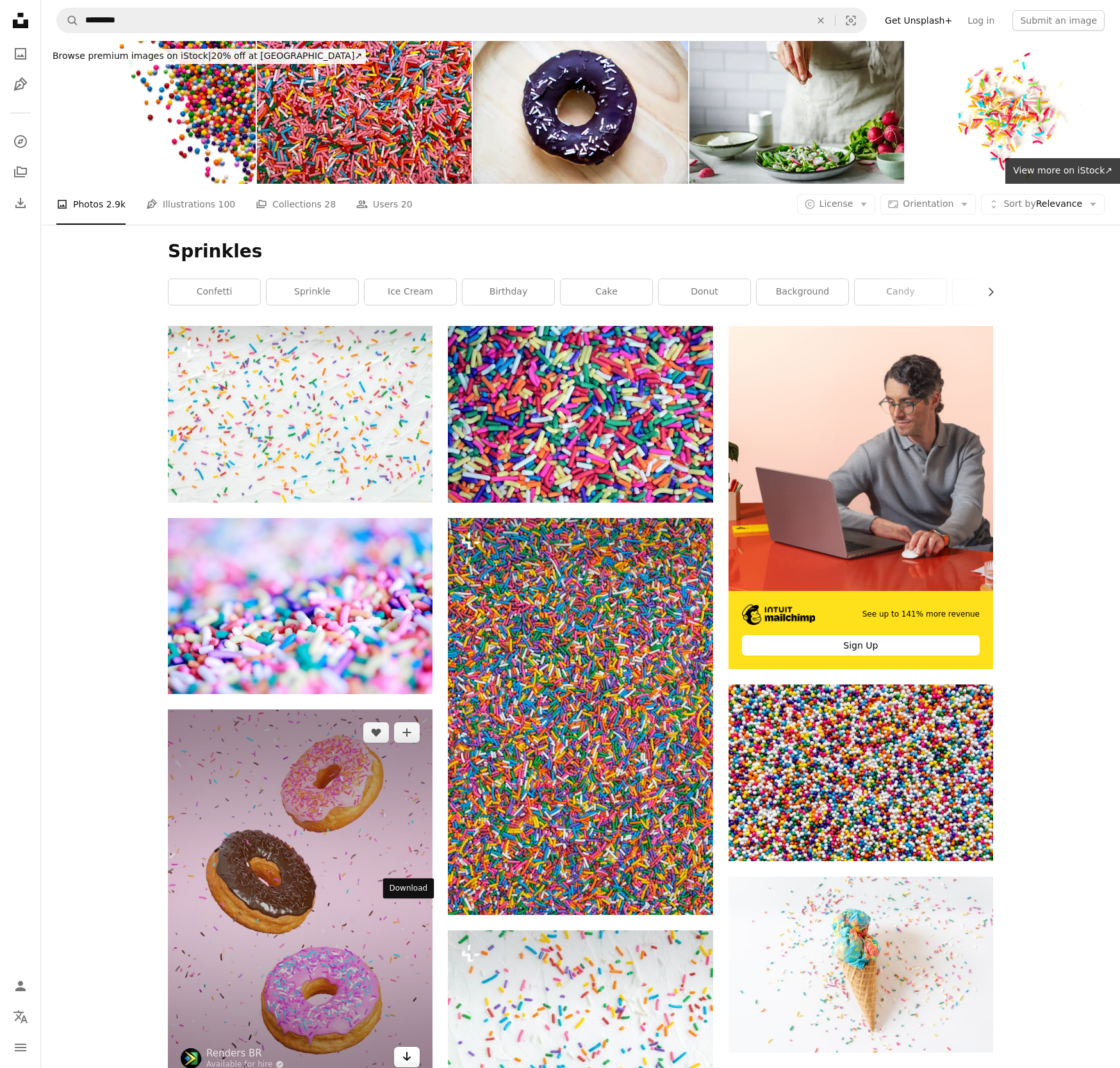
click at [405, 1049] on icon "Arrow pointing down" at bounding box center [407, 1057] width 11 height 16
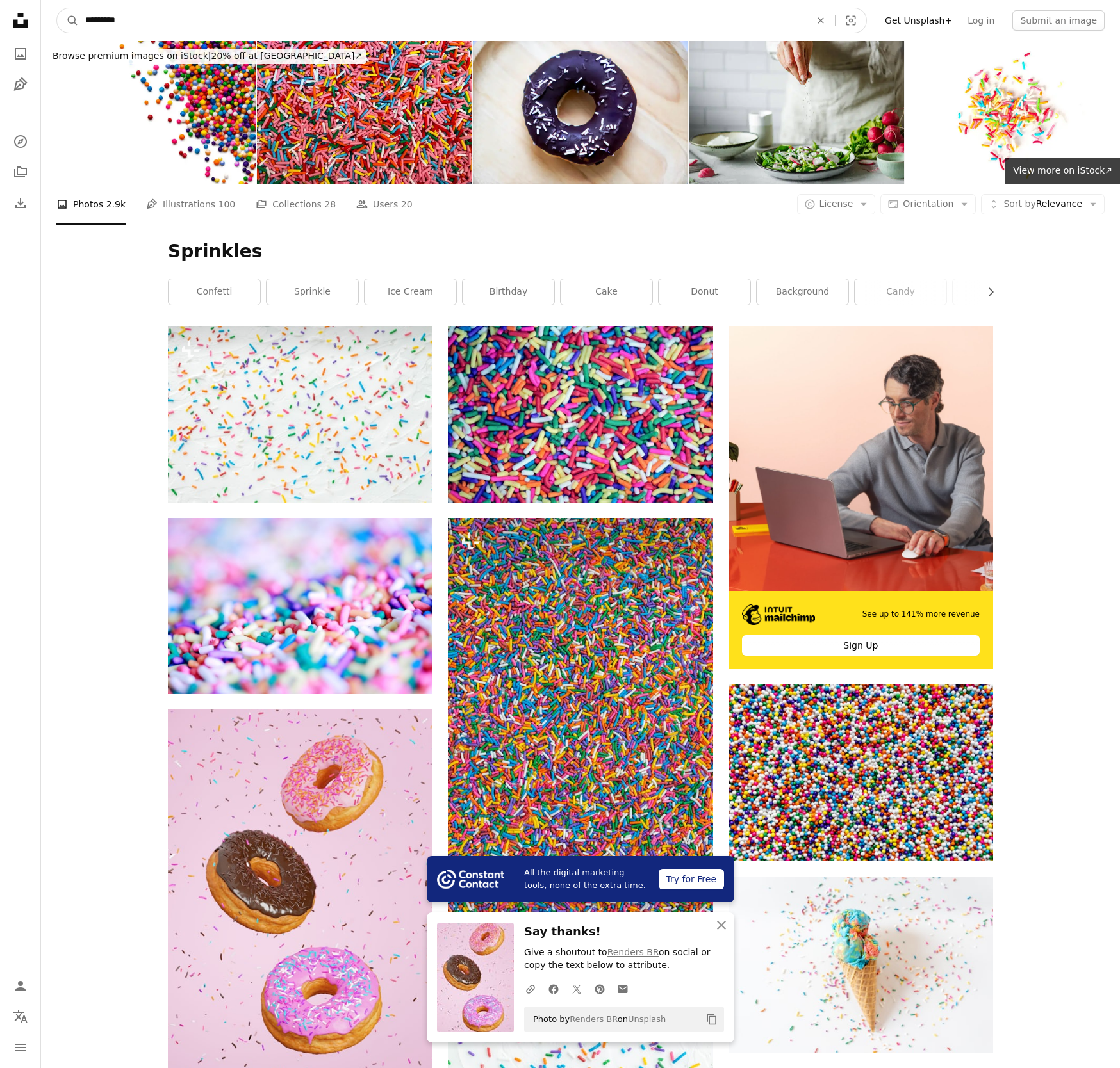
click at [131, 20] on input "*********" at bounding box center [443, 20] width 728 height 24
